Goal: Task Accomplishment & Management: Use online tool/utility

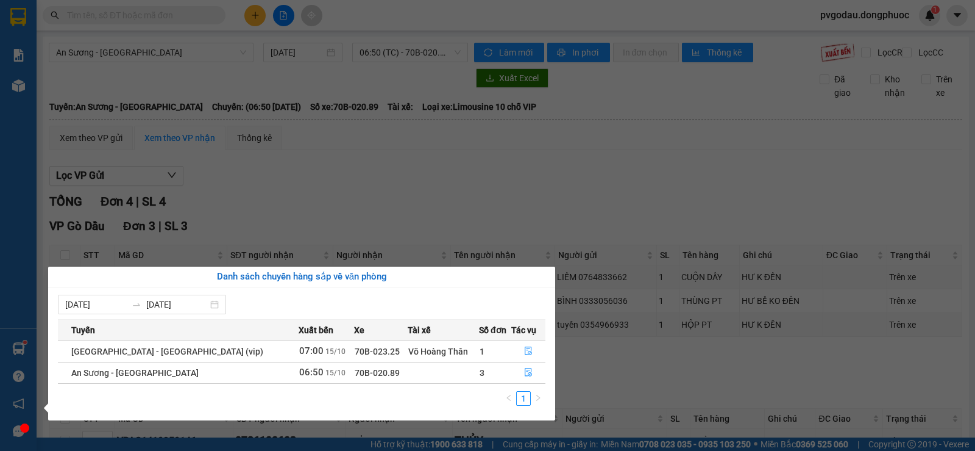
click at [323, 154] on section "Kết quả tìm kiếm ( 0 ) Bộ lọc No Data pvgodau.dongphuoc 1 Báo cáo Mẫu 1: Báo cá…" at bounding box center [487, 225] width 975 height 451
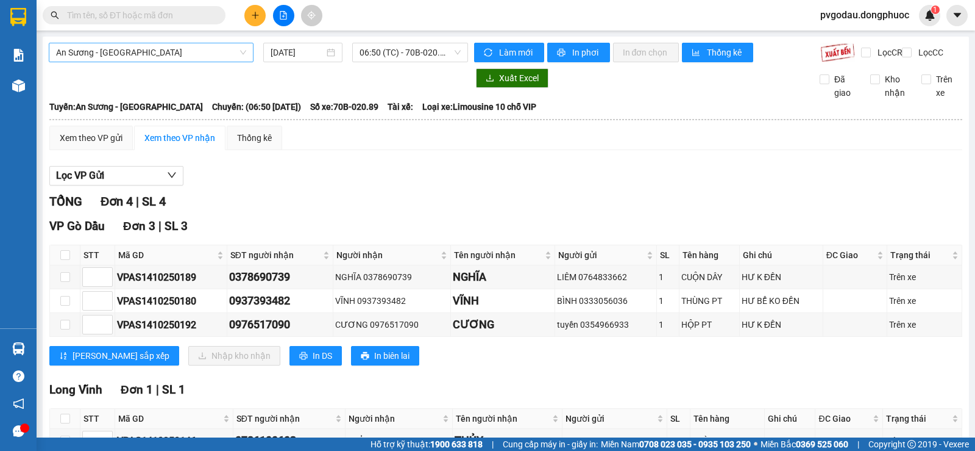
click at [198, 49] on span "An Sương - [GEOGRAPHIC_DATA]" at bounding box center [151, 52] width 190 height 18
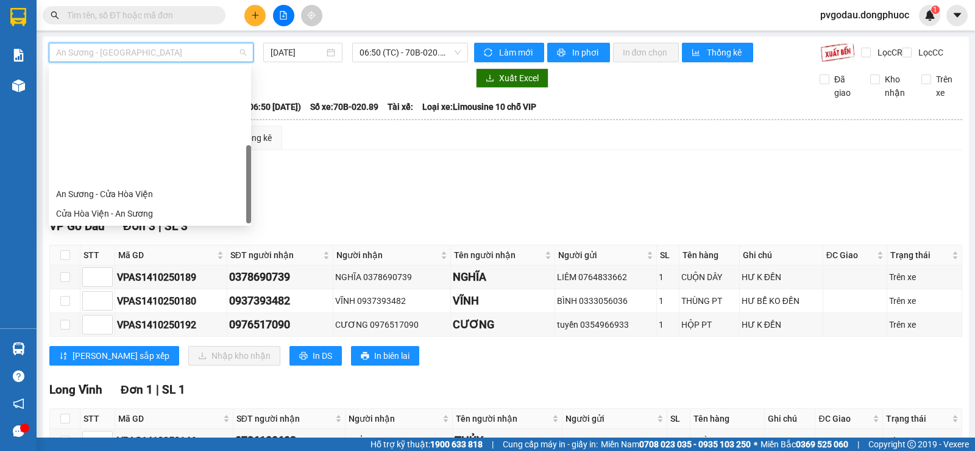
scroll to position [137, 0]
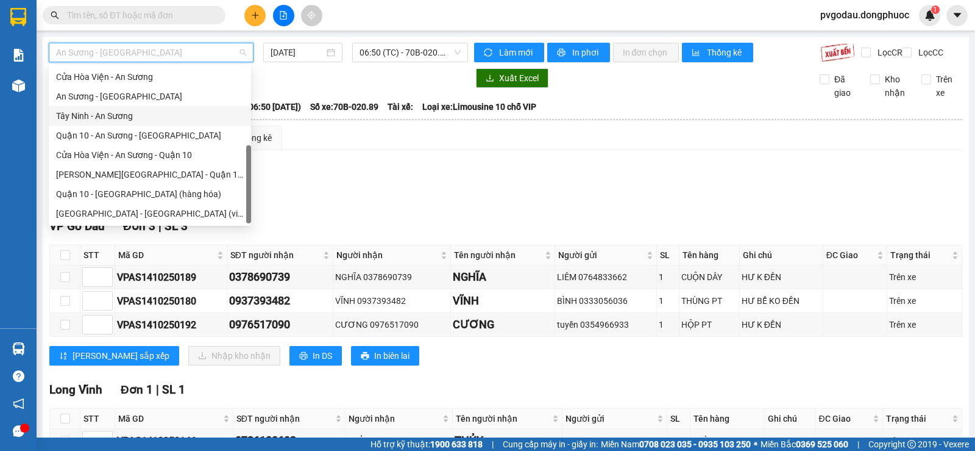
click at [121, 99] on div "An Sương - [GEOGRAPHIC_DATA]" at bounding box center [150, 96] width 188 height 13
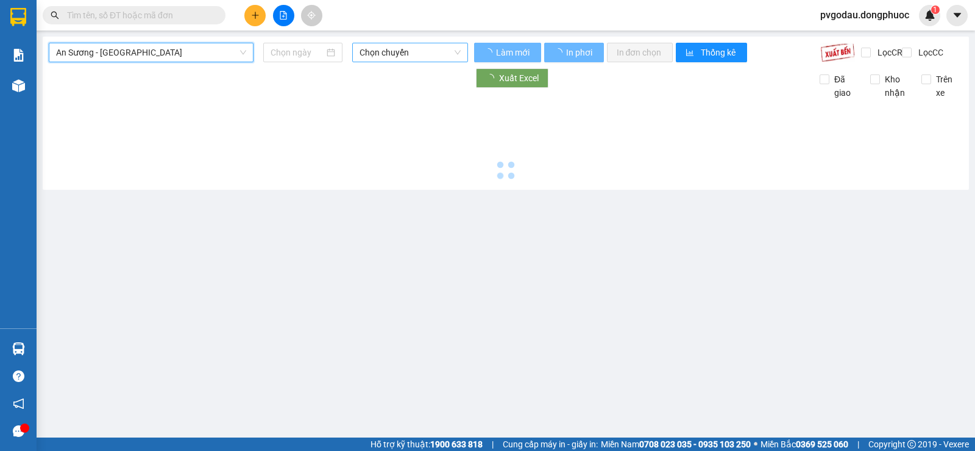
click at [432, 46] on span "Chọn chuyến" at bounding box center [410, 52] width 101 height 18
type input "[DATE]"
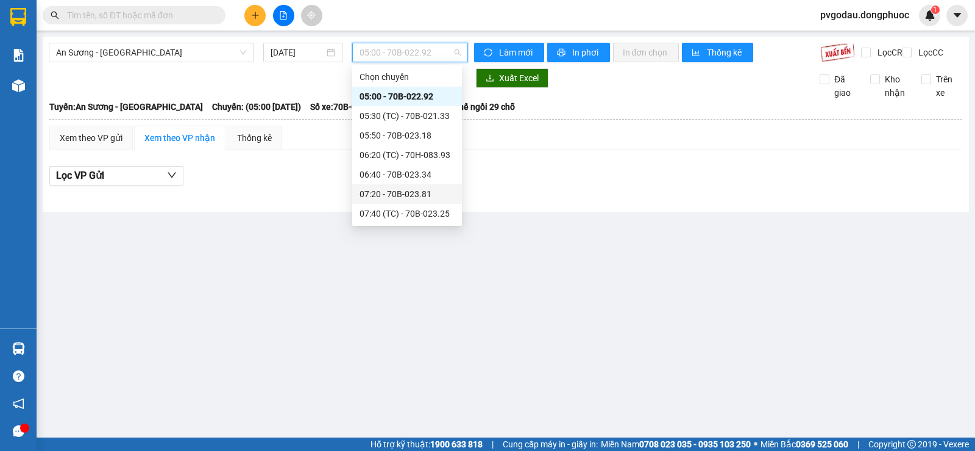
click at [435, 180] on div "06:40 - 70B-023.34" at bounding box center [407, 174] width 95 height 13
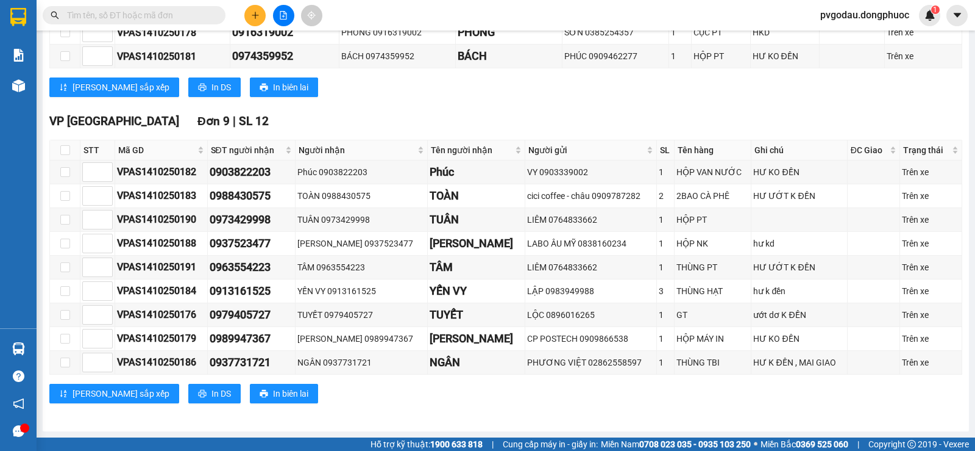
scroll to position [171, 0]
